Goal: Check status

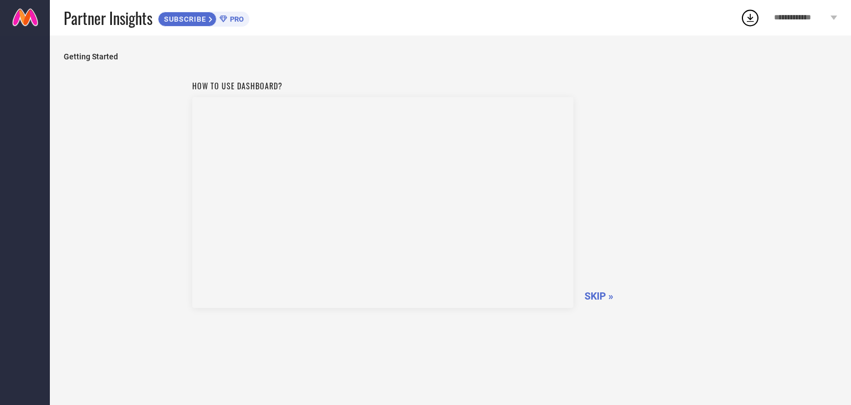
click at [595, 290] on span "SKIP »" at bounding box center [599, 296] width 29 height 12
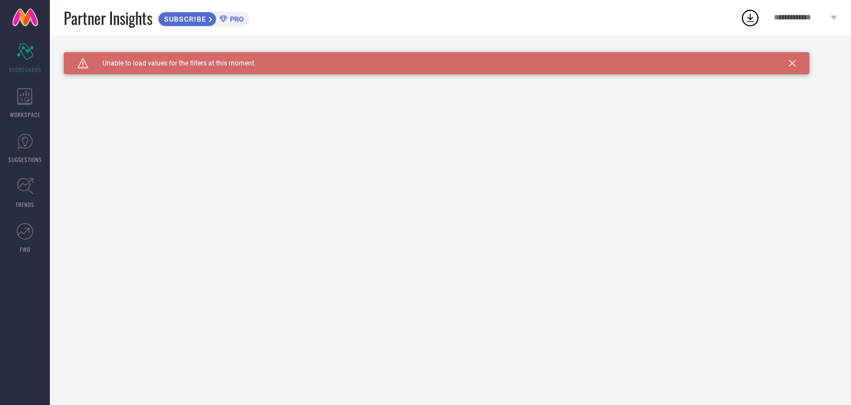
click at [796, 62] on div "Caution Created with Sketch. Unable to load values for the filters at this mome…" at bounding box center [437, 63] width 746 height 22
click at [233, 23] on span "PRO" at bounding box center [235, 19] width 17 height 8
